Goal: Transaction & Acquisition: Purchase product/service

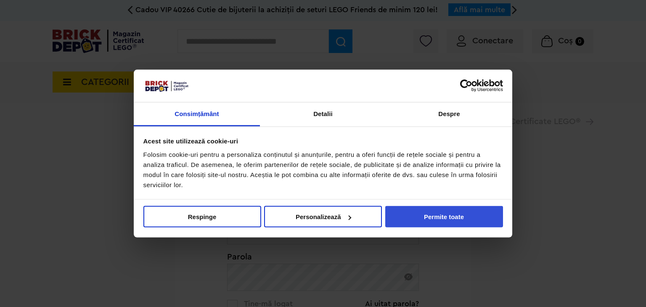
click at [452, 223] on button "Permite toate" at bounding box center [444, 216] width 118 height 21
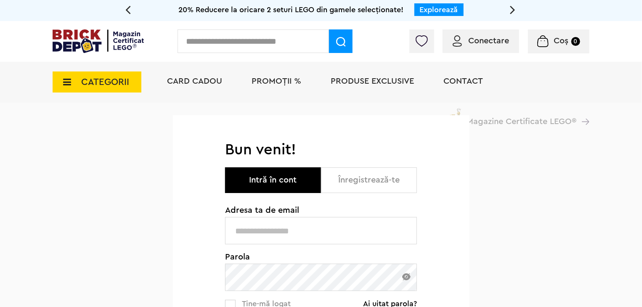
click at [306, 227] on input "text" at bounding box center [321, 230] width 192 height 27
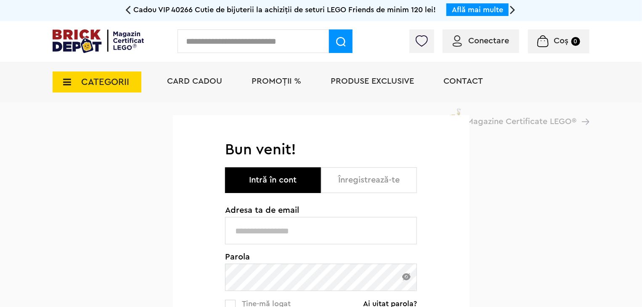
type input "**********"
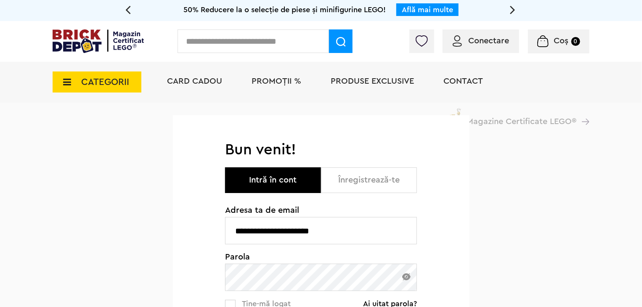
click at [407, 279] on img at bounding box center [406, 276] width 8 height 7
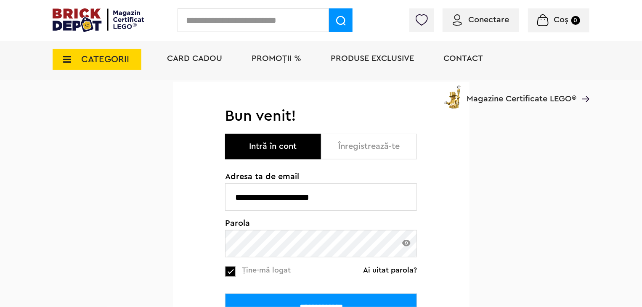
scroll to position [126, 0]
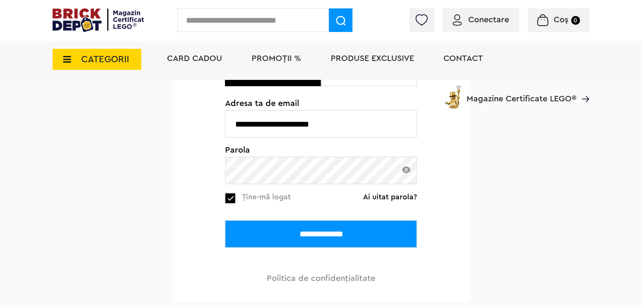
click at [281, 235] on input "**********" at bounding box center [321, 233] width 192 height 27
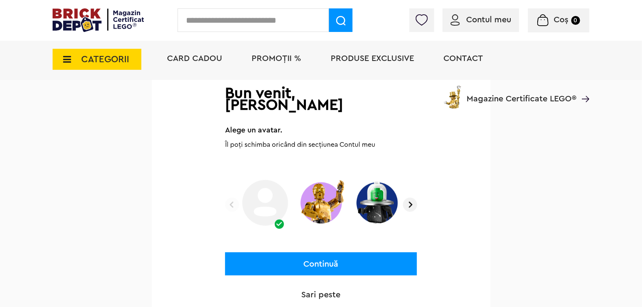
scroll to position [84, 0]
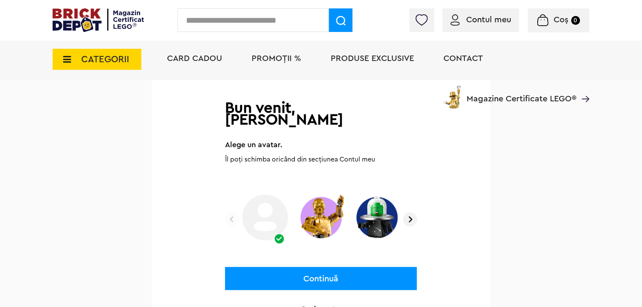
click at [336, 278] on button "Continuă" at bounding box center [321, 278] width 192 height 23
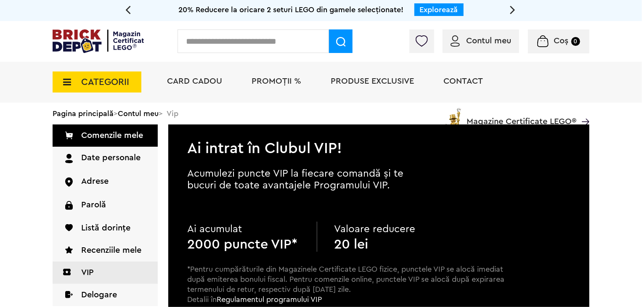
click at [194, 81] on span "Card Cadou" at bounding box center [194, 81] width 55 height 8
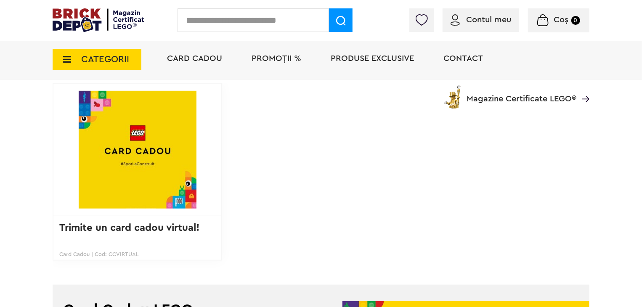
scroll to position [210, 0]
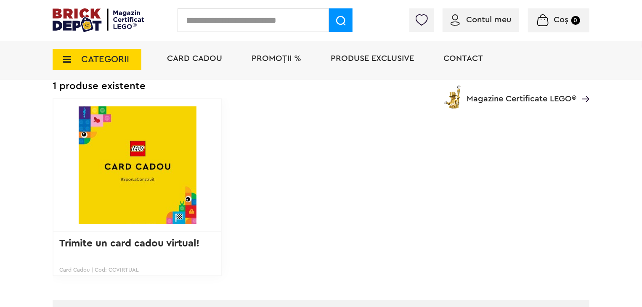
click at [272, 63] on span "PROMOȚII %" at bounding box center [276, 58] width 50 height 8
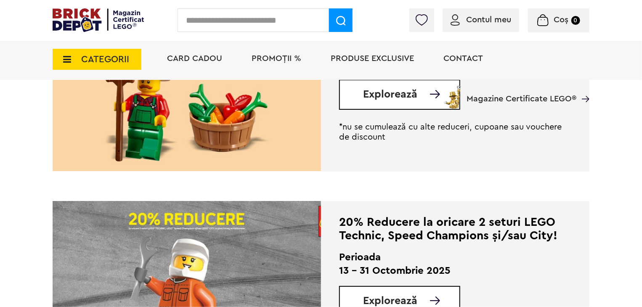
scroll to position [294, 0]
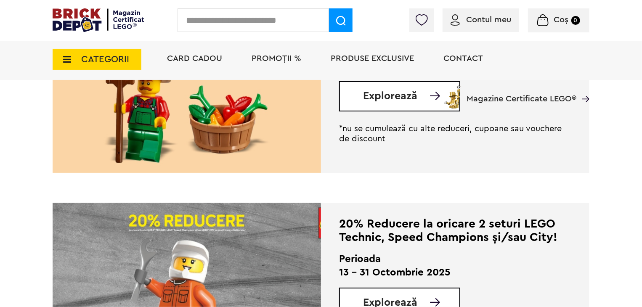
click at [371, 61] on span "Produse exclusive" at bounding box center [371, 58] width 83 height 8
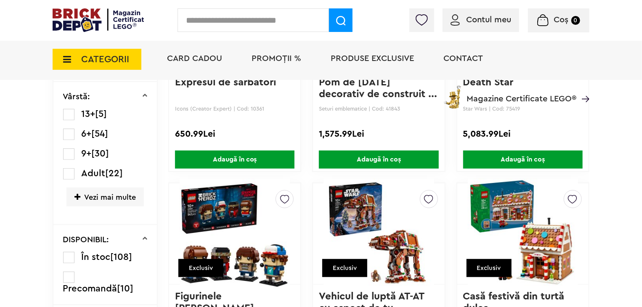
scroll to position [273, 0]
